Goal: Task Accomplishment & Management: Manage account settings

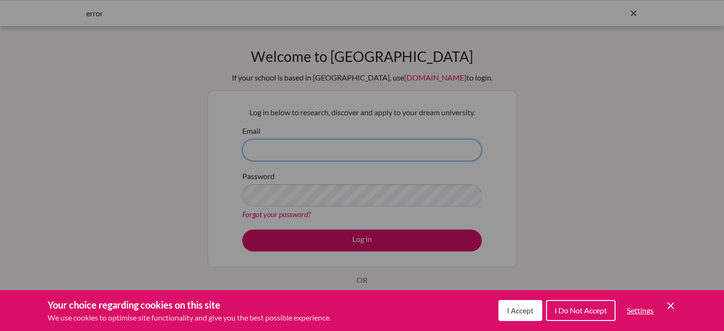
type input "[PERSON_NAME][EMAIL_ADDRESS][DOMAIN_NAME]"
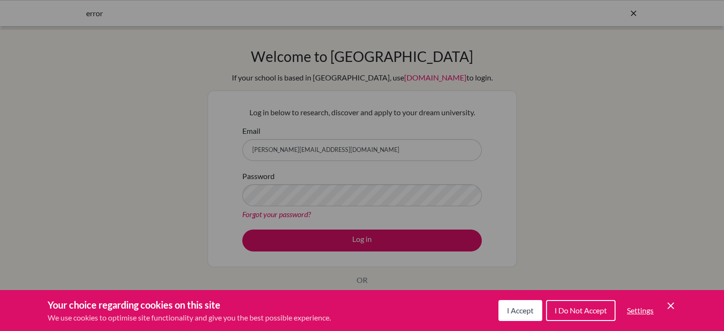
click at [669, 305] on icon "Cookie Control Close Icon" at bounding box center [670, 305] width 11 height 11
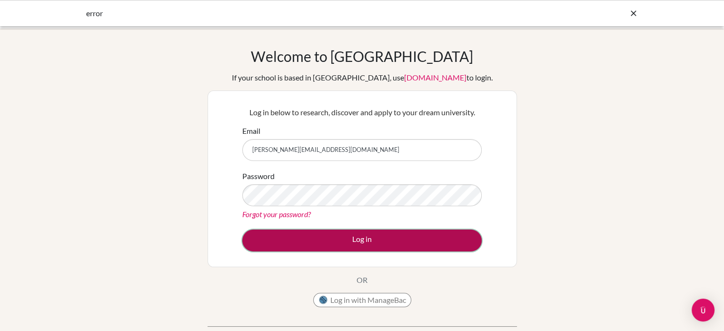
click at [392, 235] on button "Log in" at bounding box center [361, 240] width 239 height 22
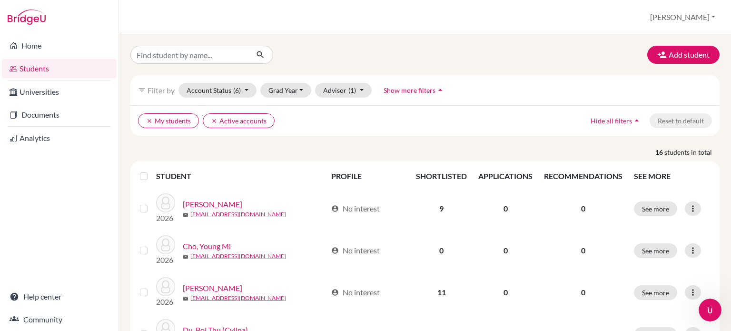
click at [45, 217] on div "Home Students Universities Documents Analytics Help center Community" at bounding box center [59, 182] width 119 height 297
